Goal: Find specific page/section: Find specific page/section

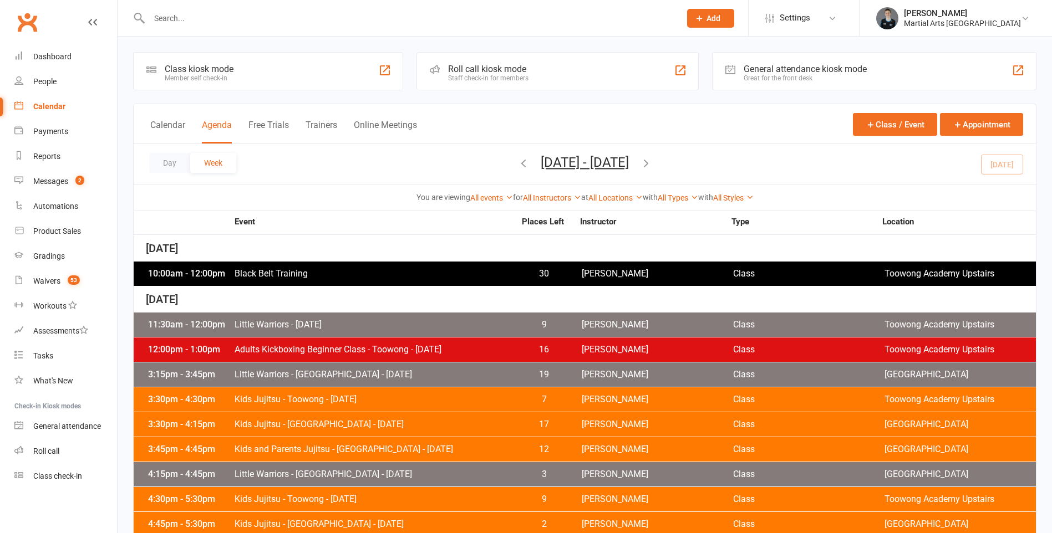
drag, startPoint x: 547, startPoint y: 183, endPoint x: 545, endPoint y: 212, distance: 28.3
click at [547, 193] on div "Calendar Agenda Free Trials Trainers Online Meetings Class / Event Appointment …" at bounding box center [584, 158] width 903 height 108
click at [550, 213] on div "Event Places Left Instructor Type Location" at bounding box center [584, 223] width 903 height 24
click at [562, 188] on div "You are viewing All events All events Empty events Full events Non-empty events…" at bounding box center [585, 198] width 902 height 26
click at [543, 207] on div "You are viewing All events All events Empty events Full events Non-empty events…" at bounding box center [585, 198] width 902 height 26
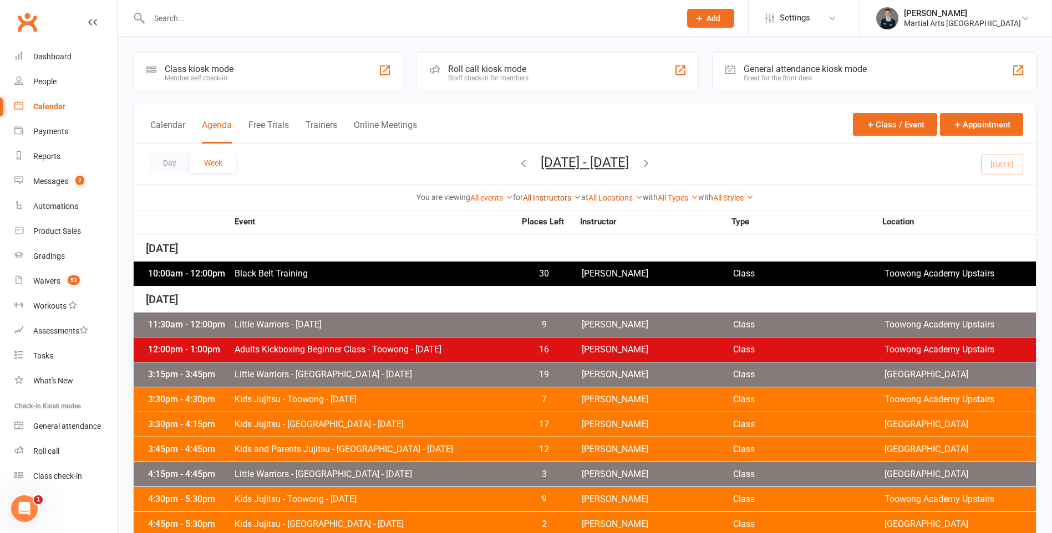
click at [548, 198] on link "All Instructors" at bounding box center [552, 197] width 58 height 9
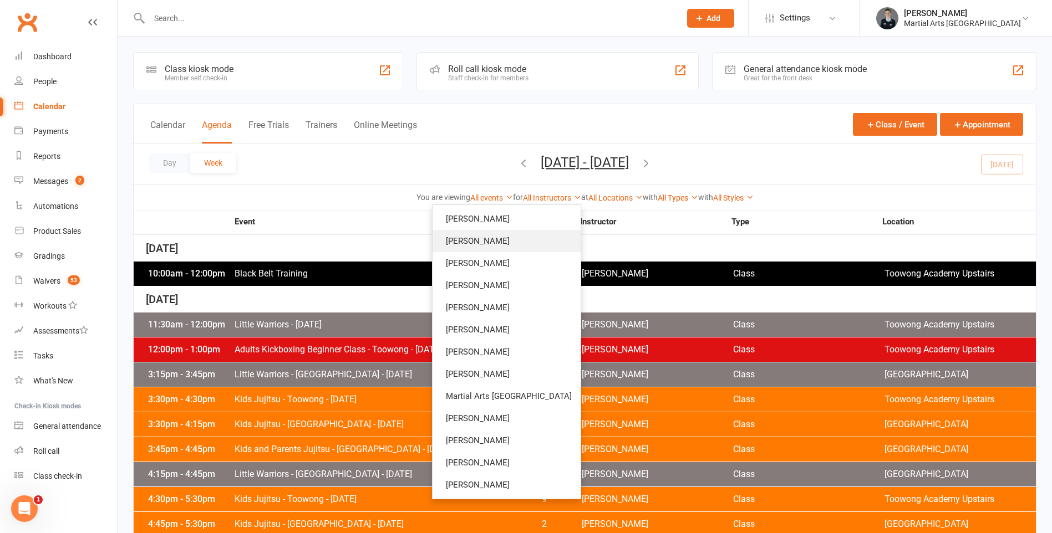
click at [530, 237] on link "[PERSON_NAME]" at bounding box center [506, 241] width 148 height 22
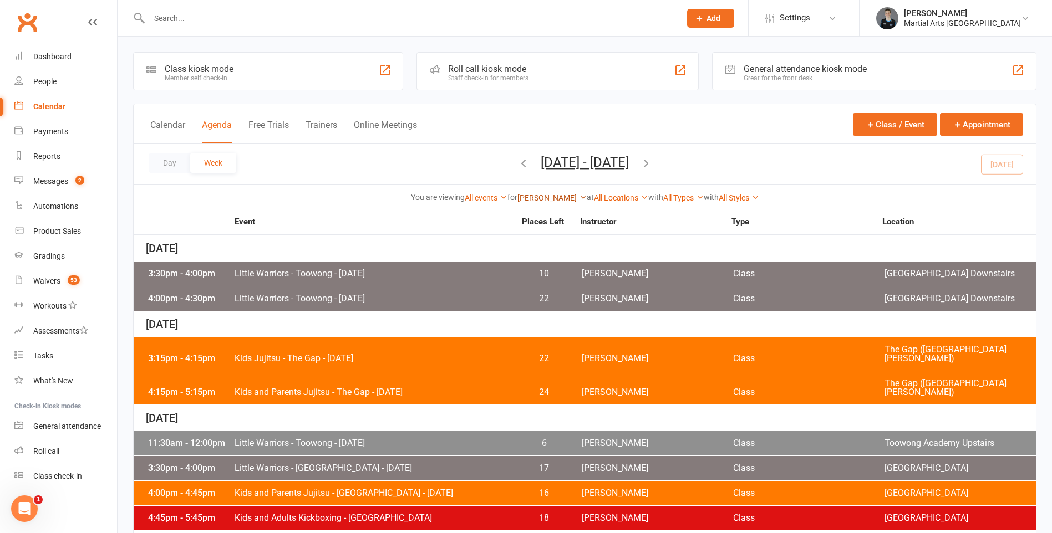
click at [540, 193] on link "[PERSON_NAME]" at bounding box center [551, 197] width 69 height 9
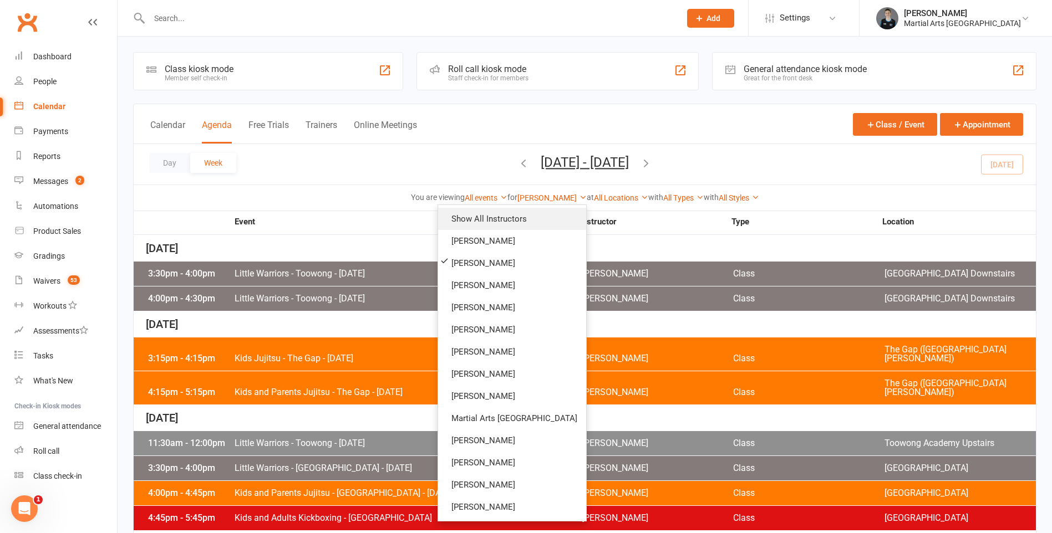
click at [530, 215] on link "Show All Instructors" at bounding box center [512, 219] width 148 height 22
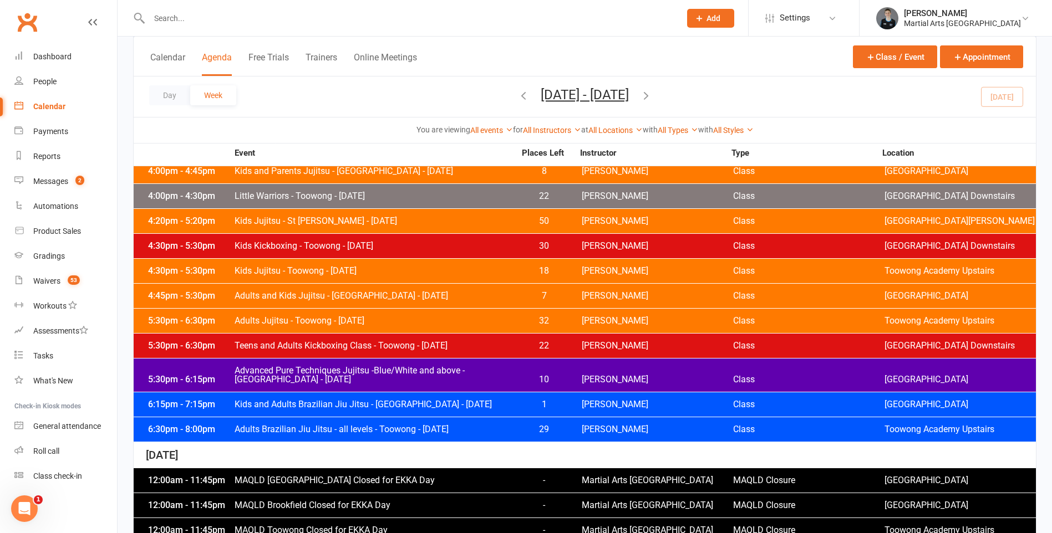
scroll to position [574, 0]
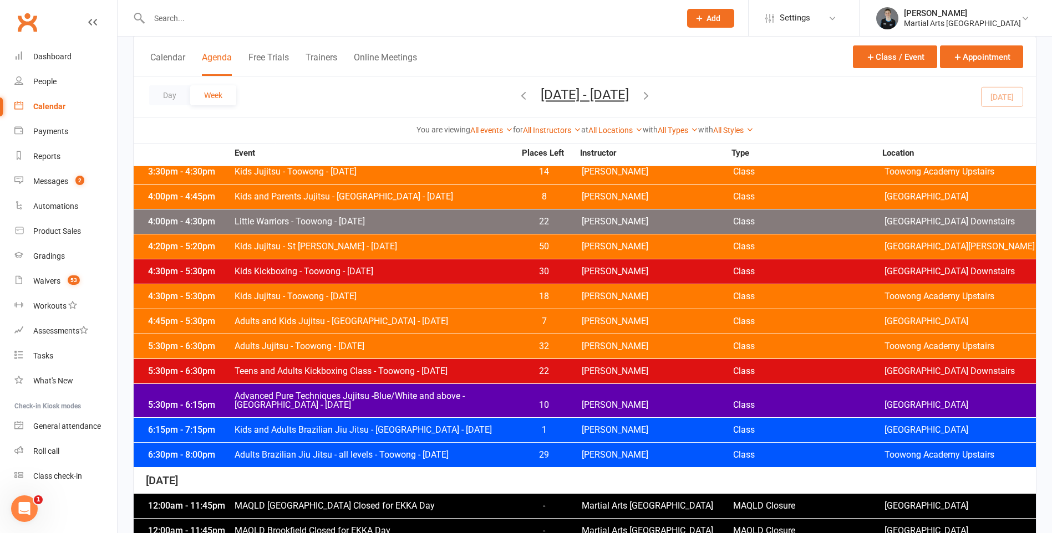
drag, startPoint x: 317, startPoint y: 283, endPoint x: 352, endPoint y: 238, distance: 56.9
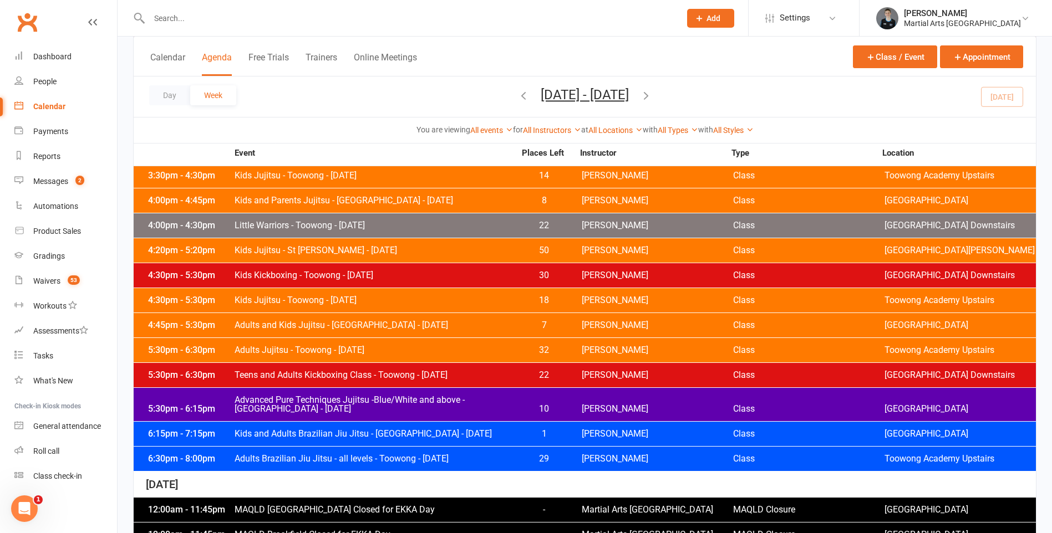
click at [282, 353] on span "Adults Jujitsu - Toowong - [DATE]" at bounding box center [374, 350] width 281 height 9
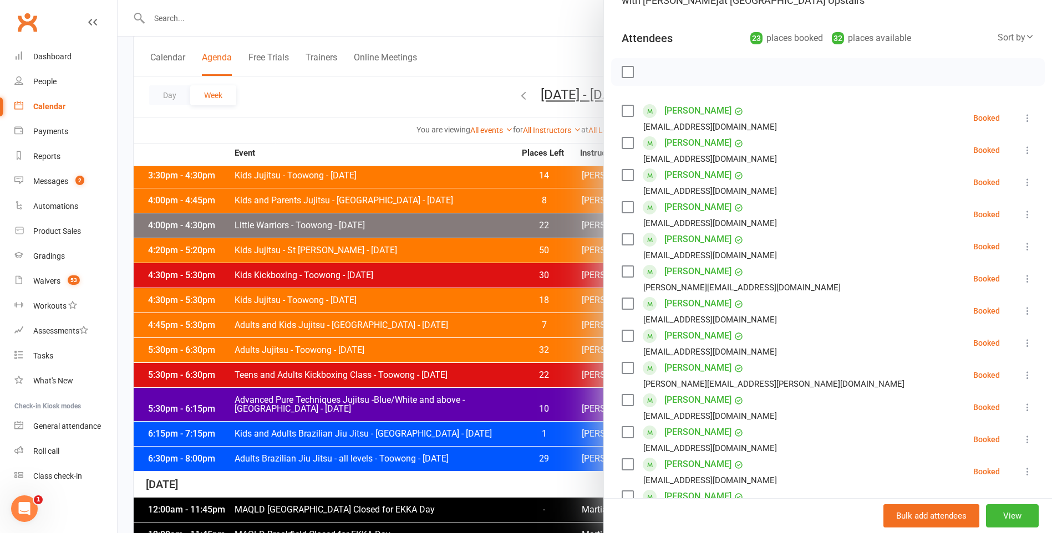
scroll to position [100, 0]
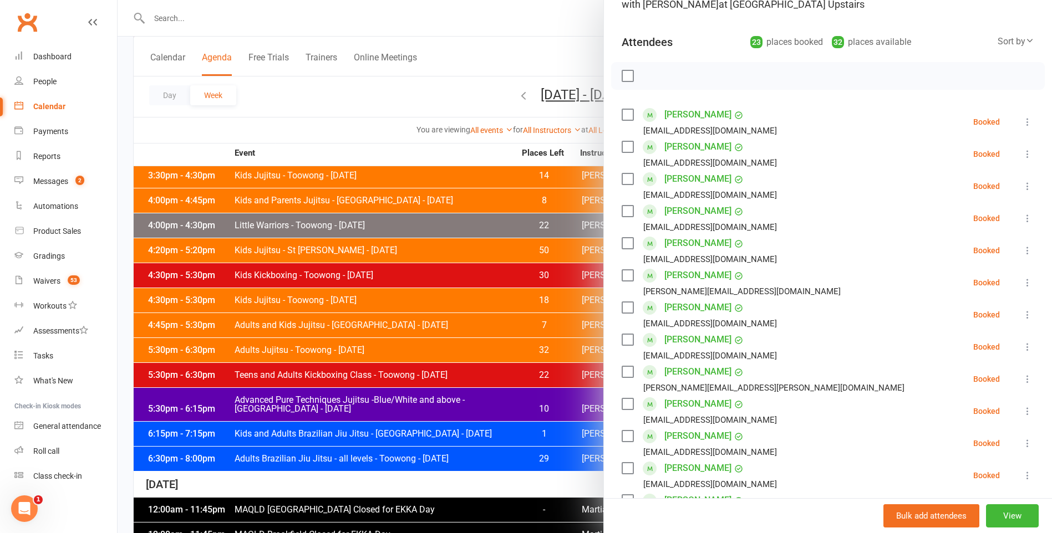
click at [482, 82] on div at bounding box center [585, 266] width 934 height 533
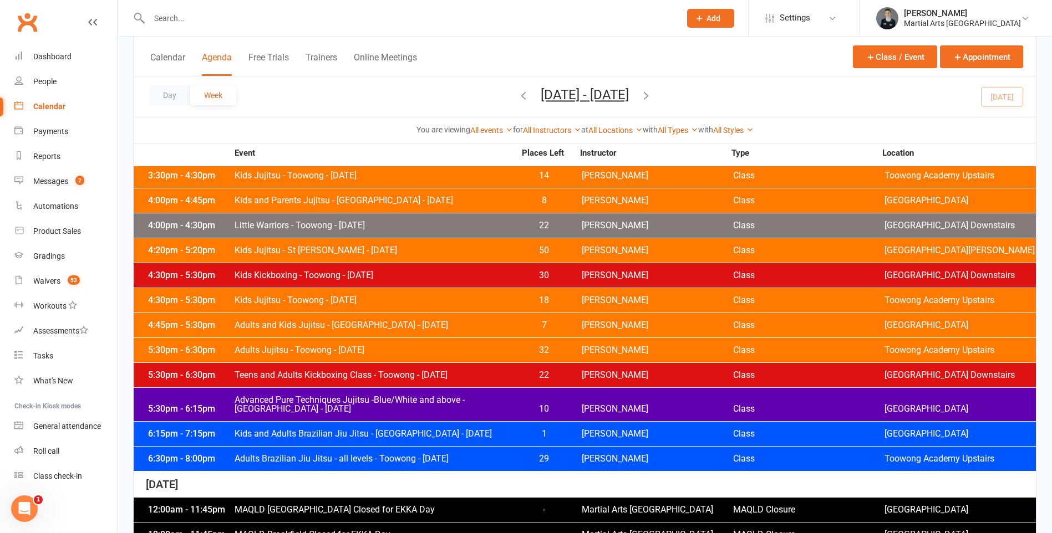
click at [517, 94] on icon "button" at bounding box center [523, 95] width 12 height 12
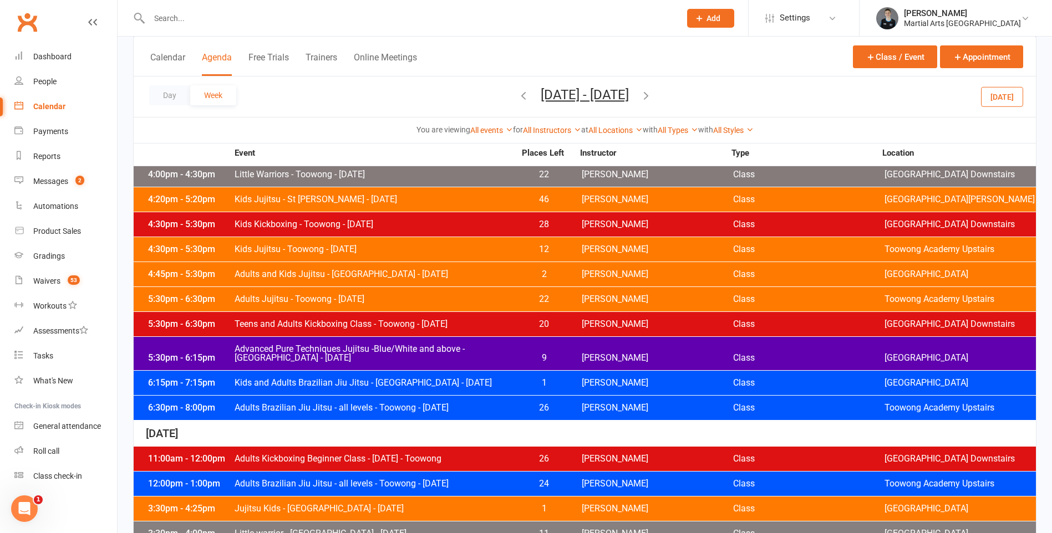
click at [382, 298] on span "Adults Jujitsu - Toowong - [DATE]" at bounding box center [374, 299] width 281 height 9
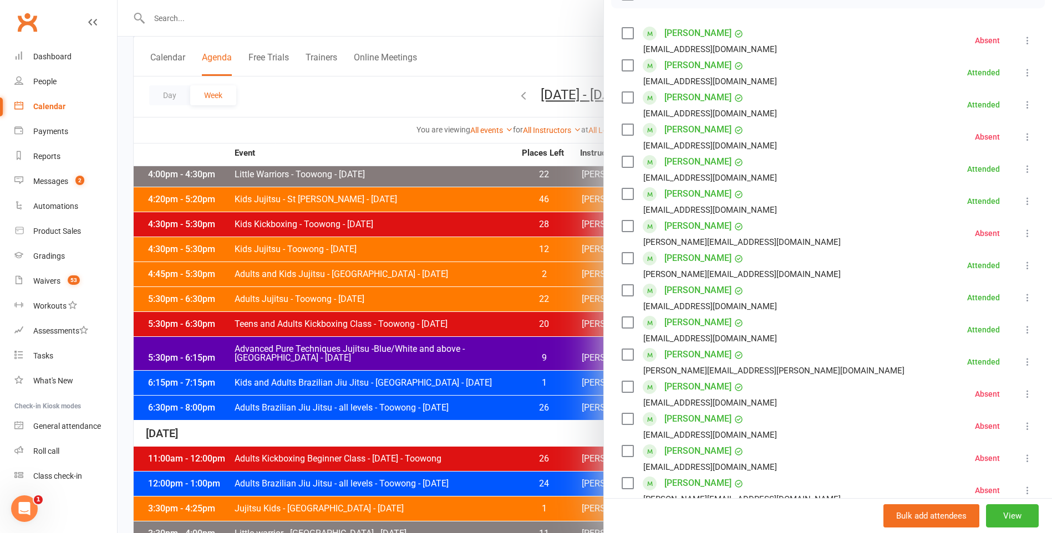
scroll to position [93, 0]
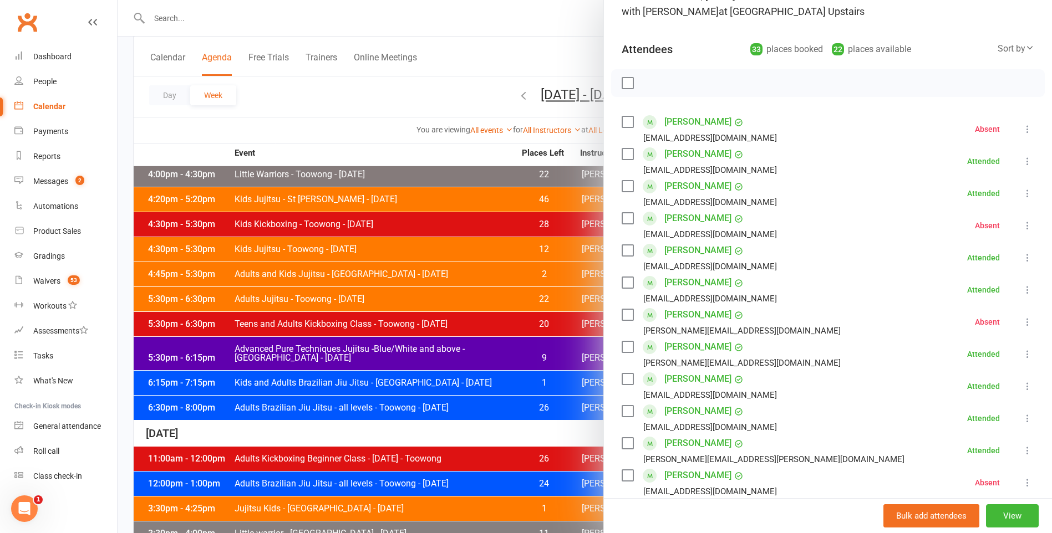
click at [510, 423] on div at bounding box center [585, 266] width 934 height 533
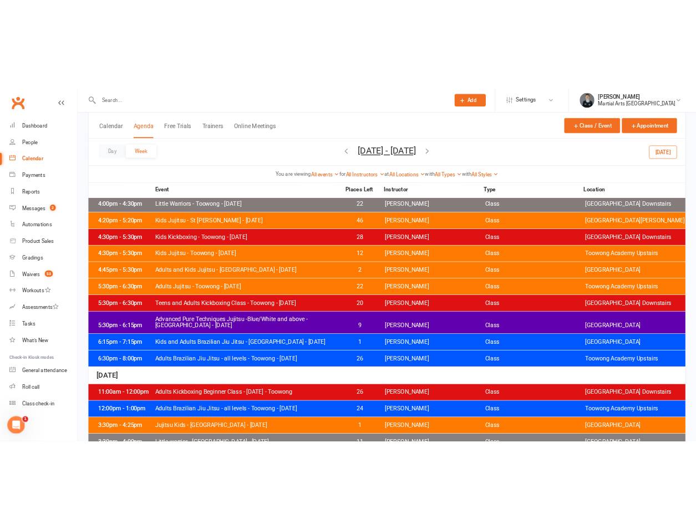
scroll to position [707, 0]
